Goal: Information Seeking & Learning: Learn about a topic

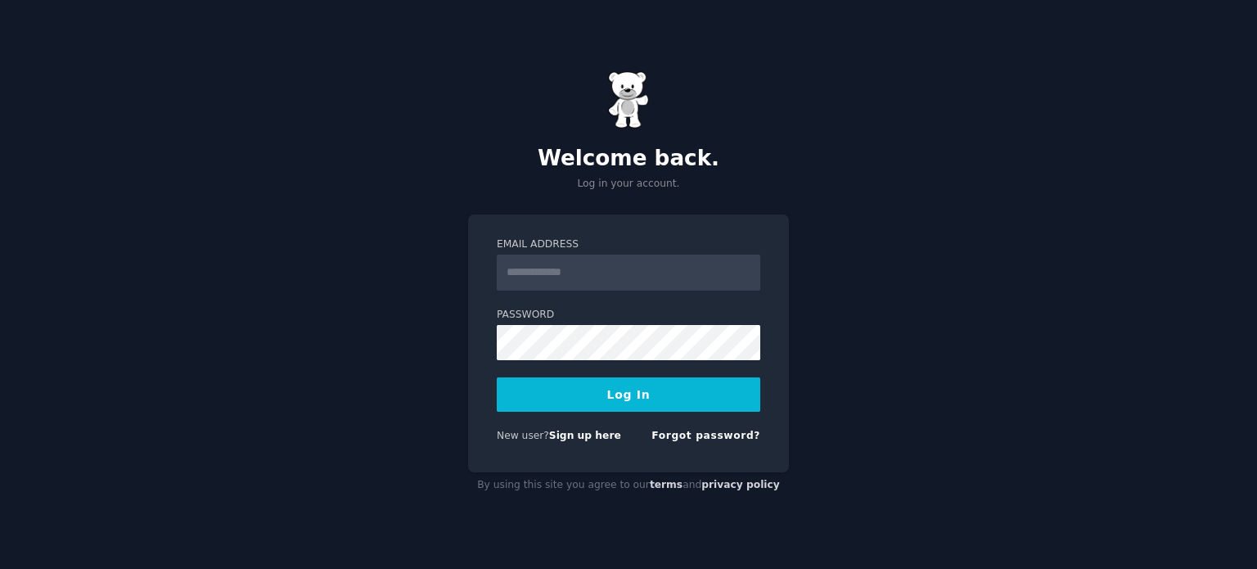
type input "**********"
click at [602, 395] on button "Log In" at bounding box center [628, 394] width 263 height 34
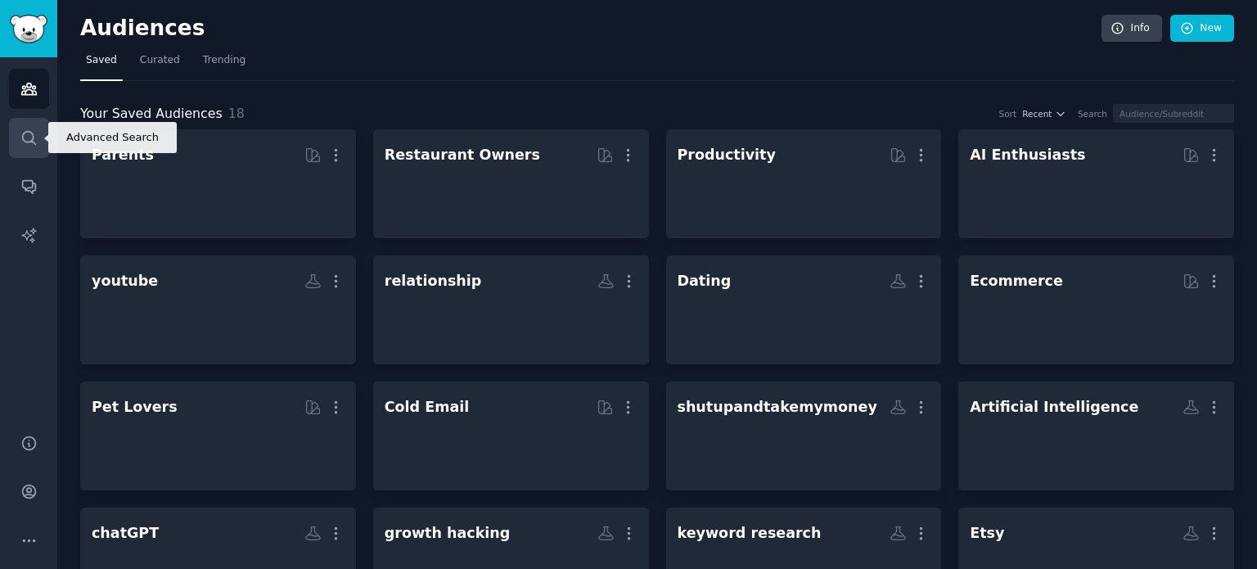
click at [39, 130] on link "Search" at bounding box center [29, 138] width 40 height 40
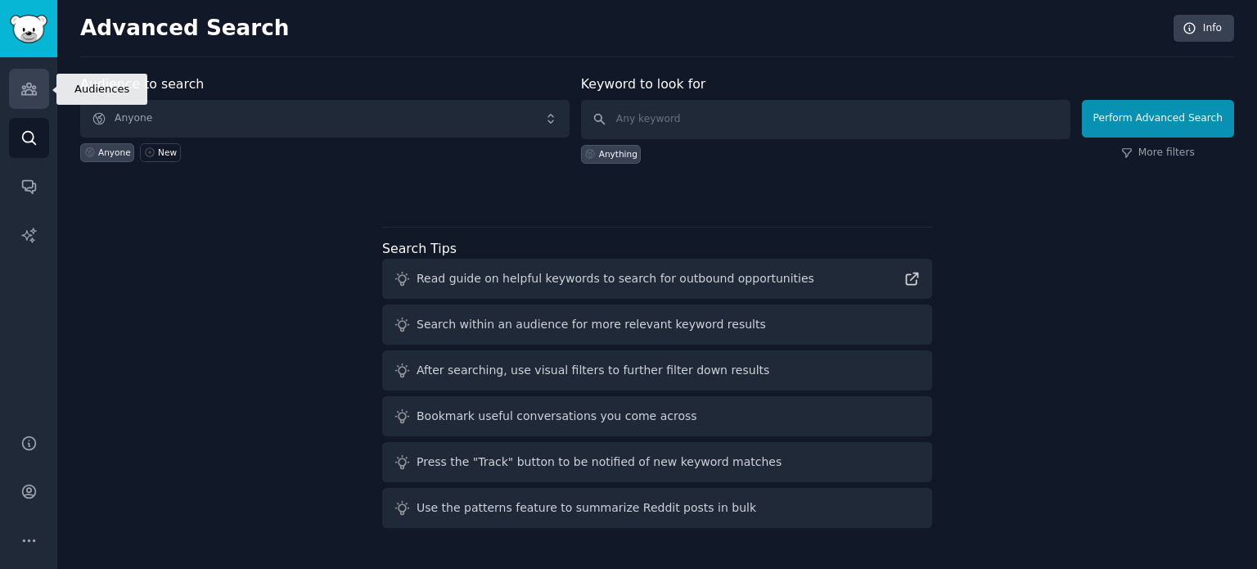
click at [43, 97] on link "Audiences" at bounding box center [29, 89] width 40 height 40
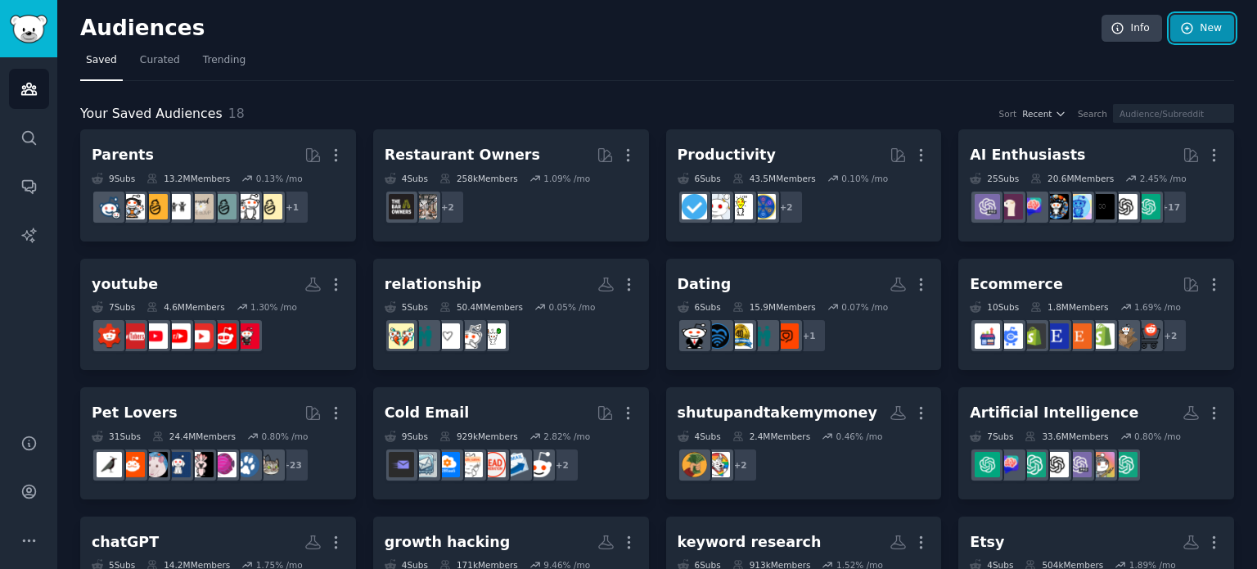
click at [1192, 30] on link "New" at bounding box center [1202, 29] width 64 height 28
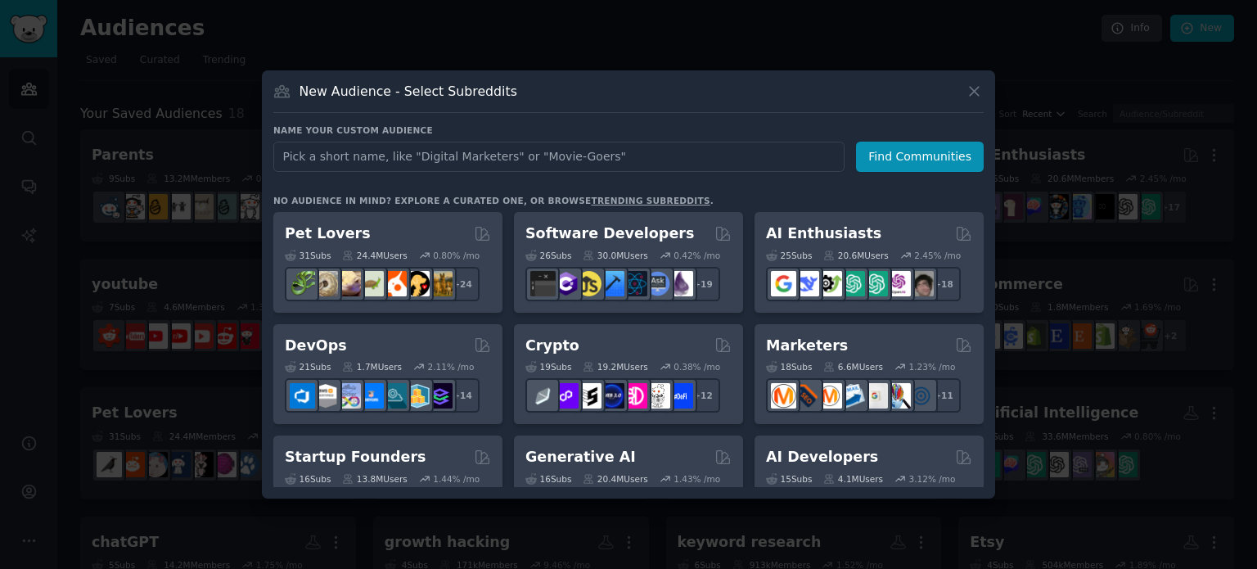
type input ","
type input "makhana"
click at [897, 146] on button "Find Communities" at bounding box center [920, 157] width 128 height 30
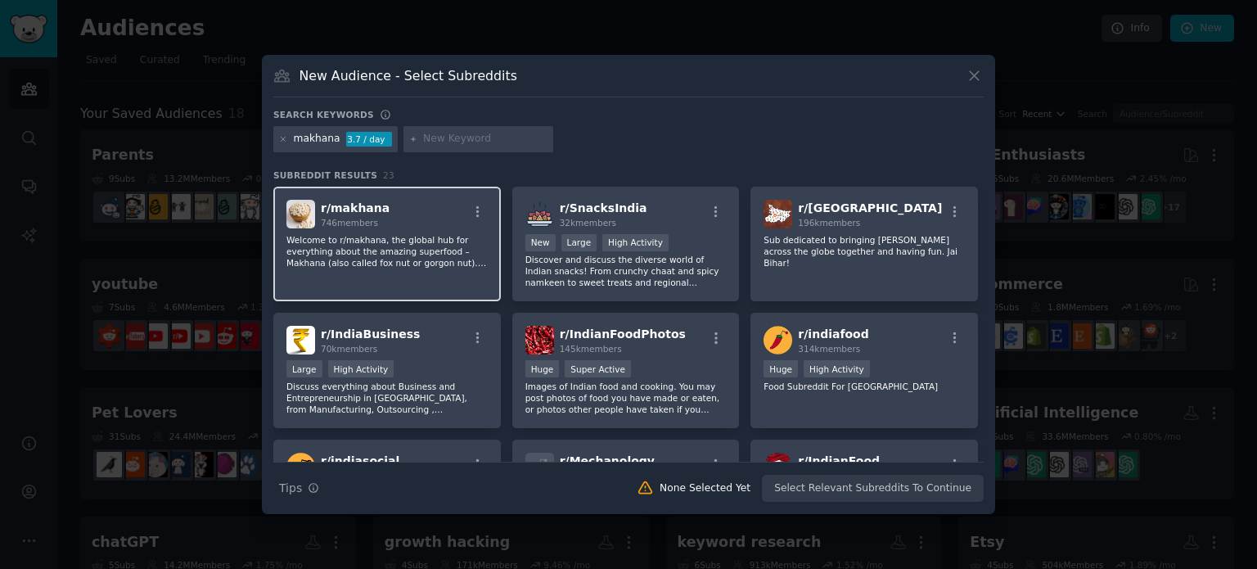
click at [404, 245] on p "Welcome to r/makhana, the global hub for everything about the amazing superfood…" at bounding box center [386, 251] width 201 height 34
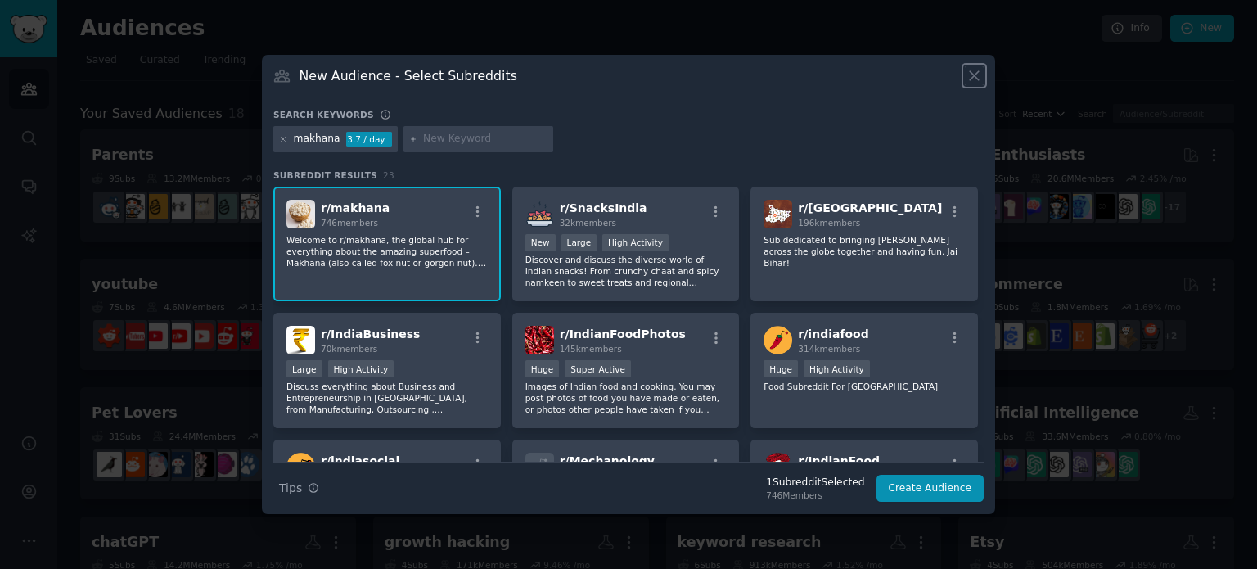
click at [971, 72] on icon at bounding box center [974, 76] width 9 height 9
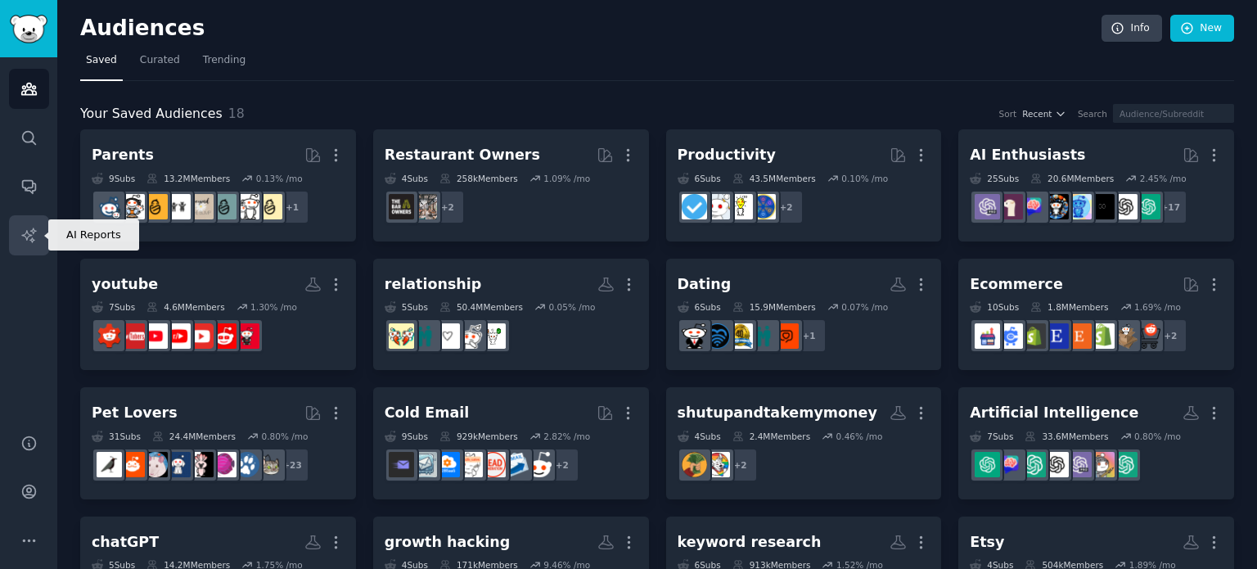
click at [17, 236] on link "AI Reports" at bounding box center [29, 235] width 40 height 40
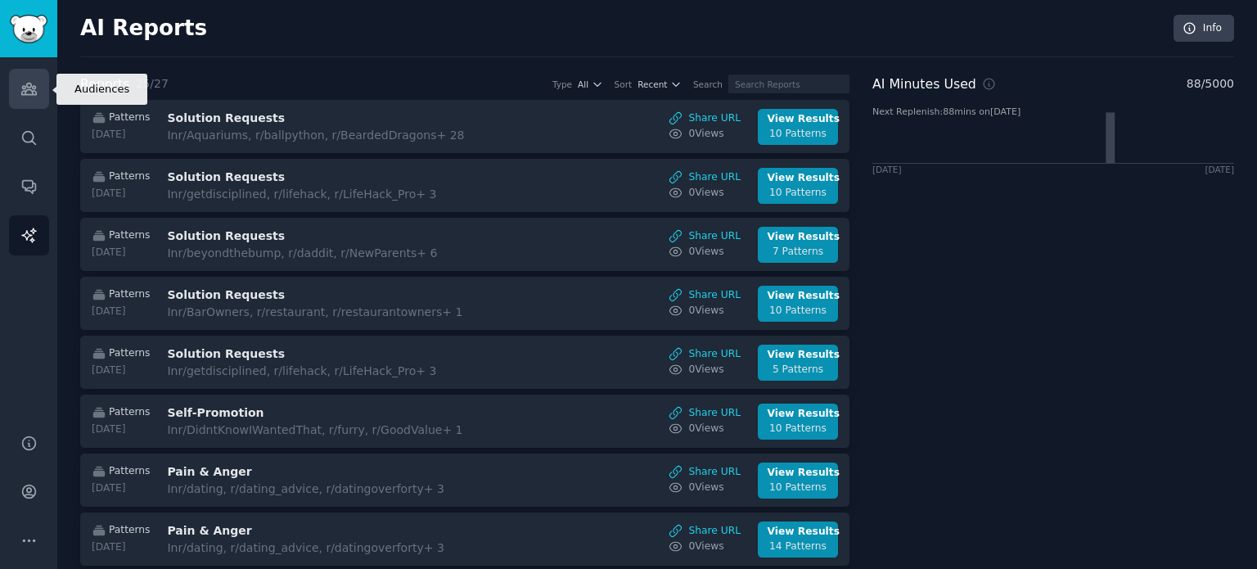
click at [33, 101] on link "Audiences" at bounding box center [29, 89] width 40 height 40
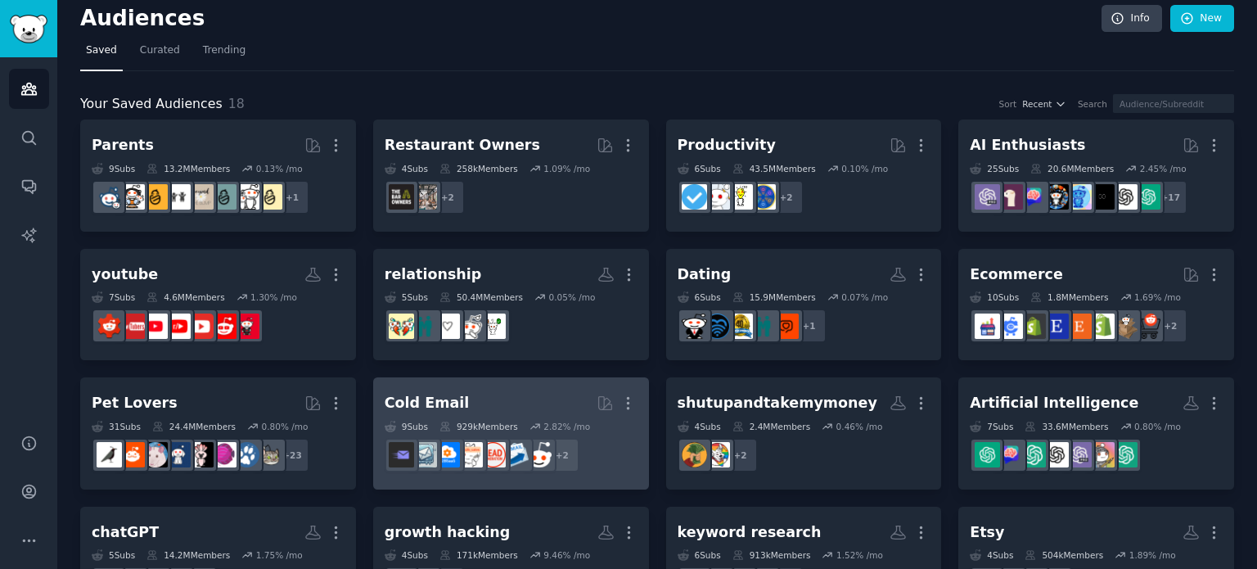
scroll to position [12, 0]
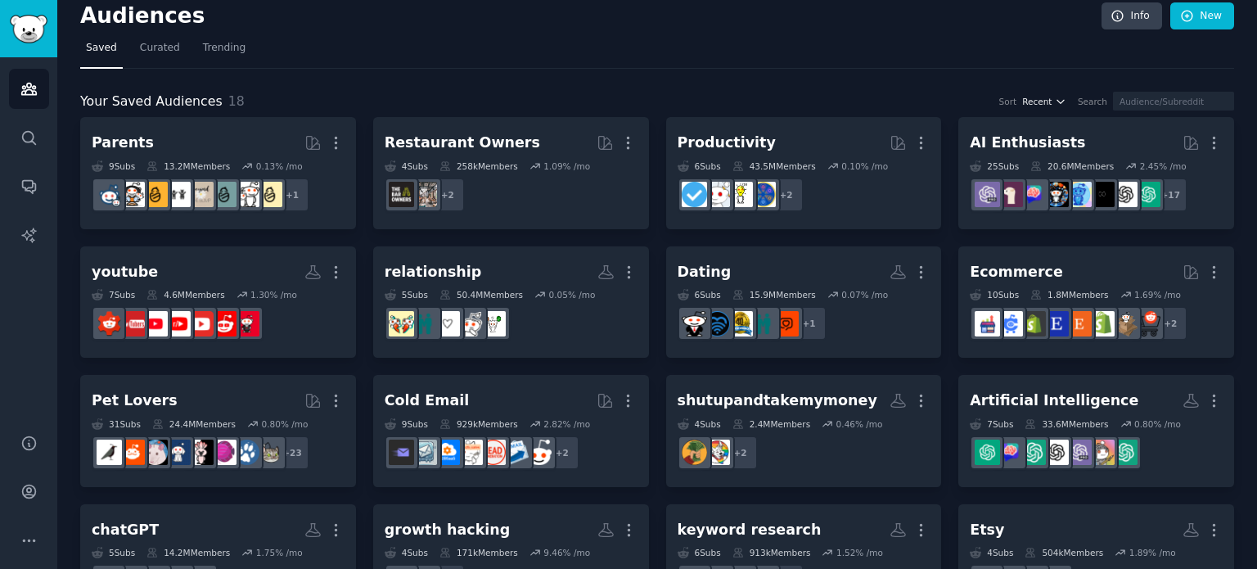
click at [1045, 101] on span "Recent" at bounding box center [1036, 101] width 29 height 11
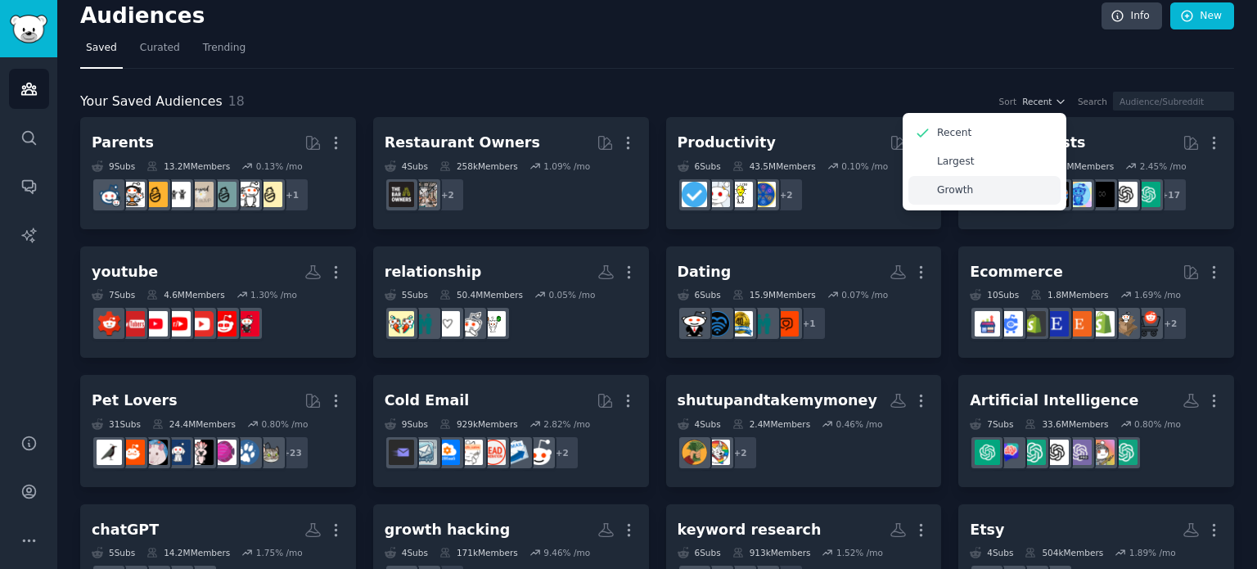
click at [990, 182] on div "Growth" at bounding box center [984, 190] width 152 height 29
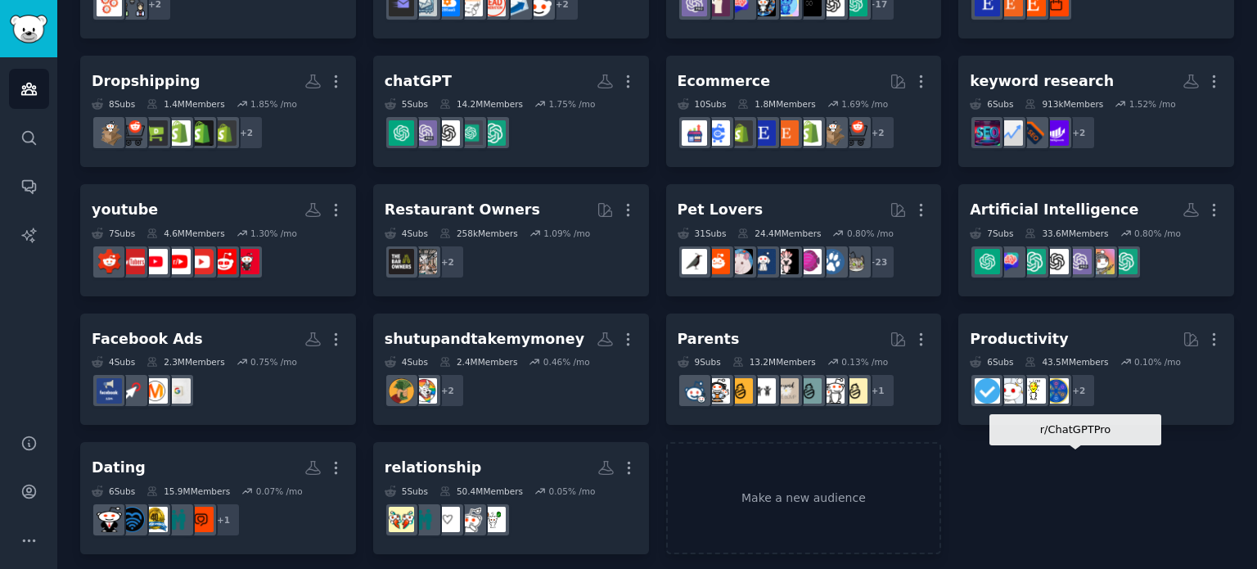
scroll to position [209, 0]
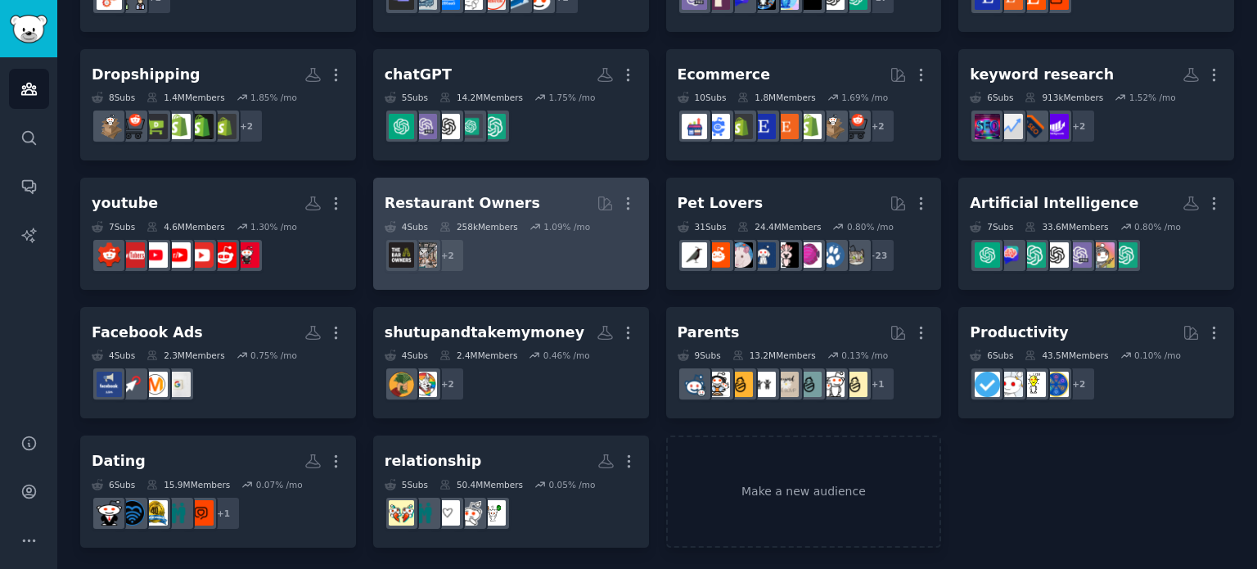
click at [488, 240] on dd "+ 2" at bounding box center [511, 255] width 253 height 46
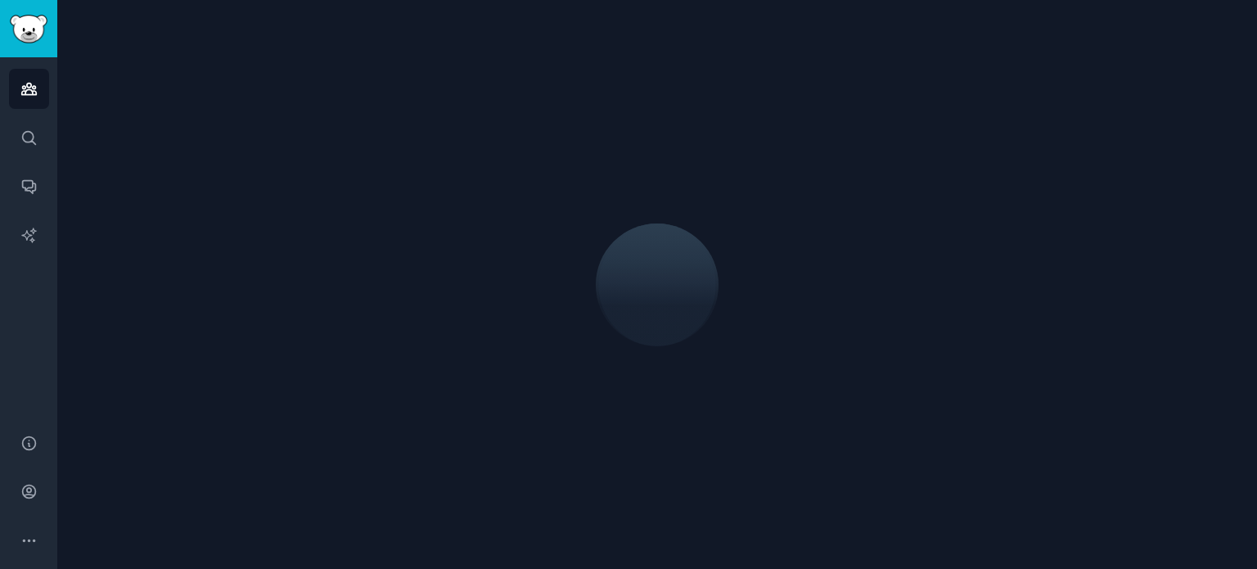
click at [488, 240] on div at bounding box center [657, 284] width 1154 height 523
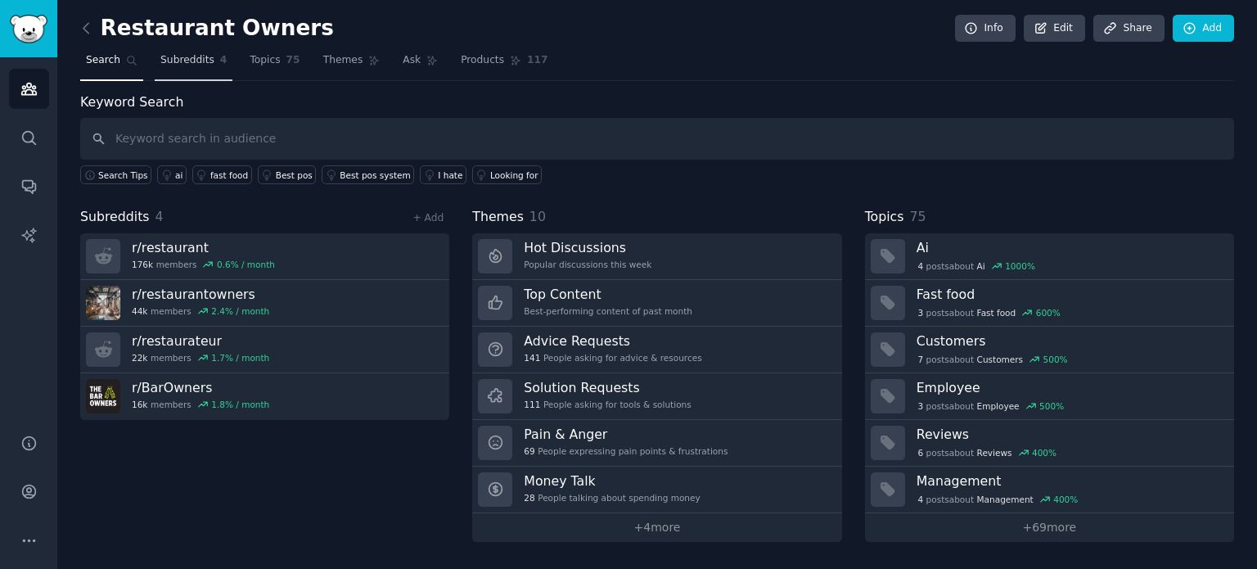
click at [160, 57] on span "Subreddits" at bounding box center [187, 60] width 54 height 15
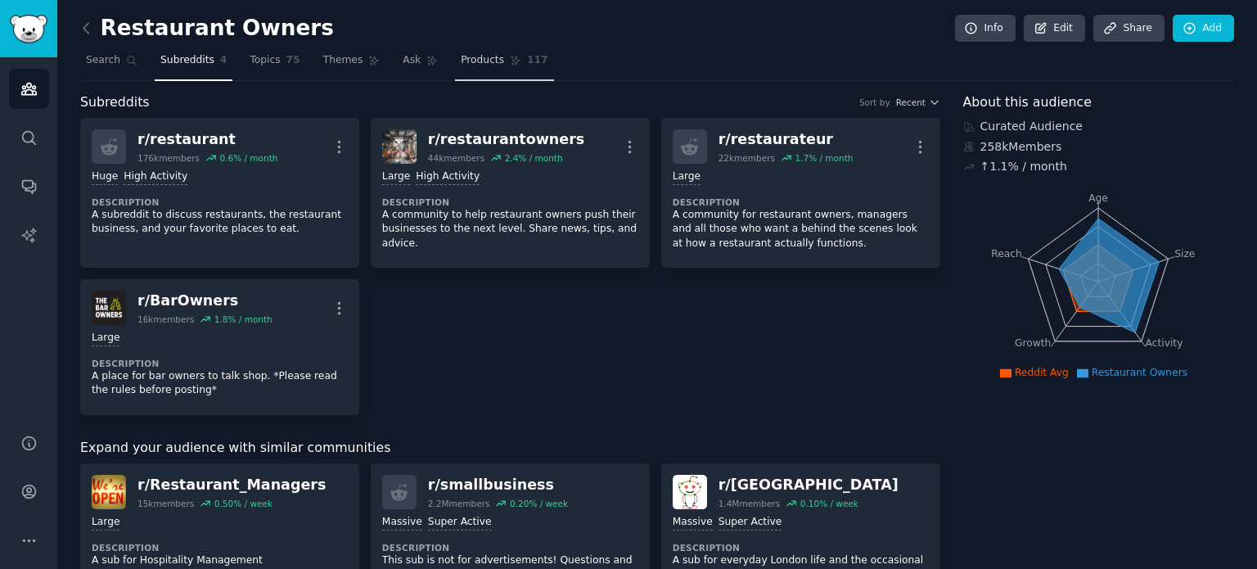
click at [503, 74] on link "Products 117" at bounding box center [504, 64] width 98 height 34
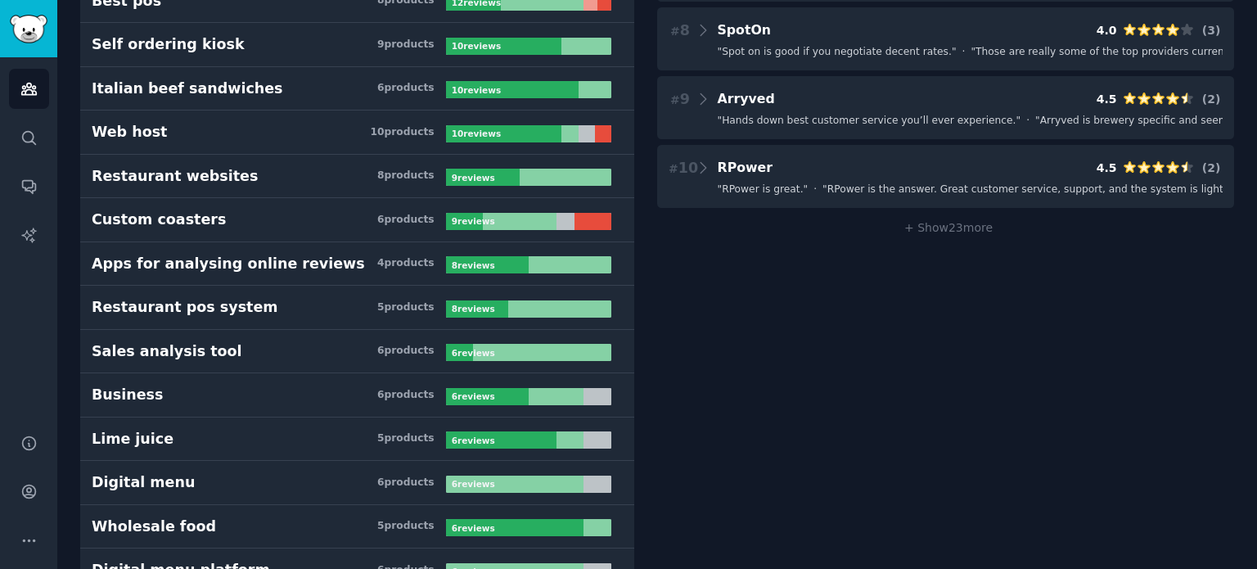
scroll to position [648, 0]
